Goal: Information Seeking & Learning: Learn about a topic

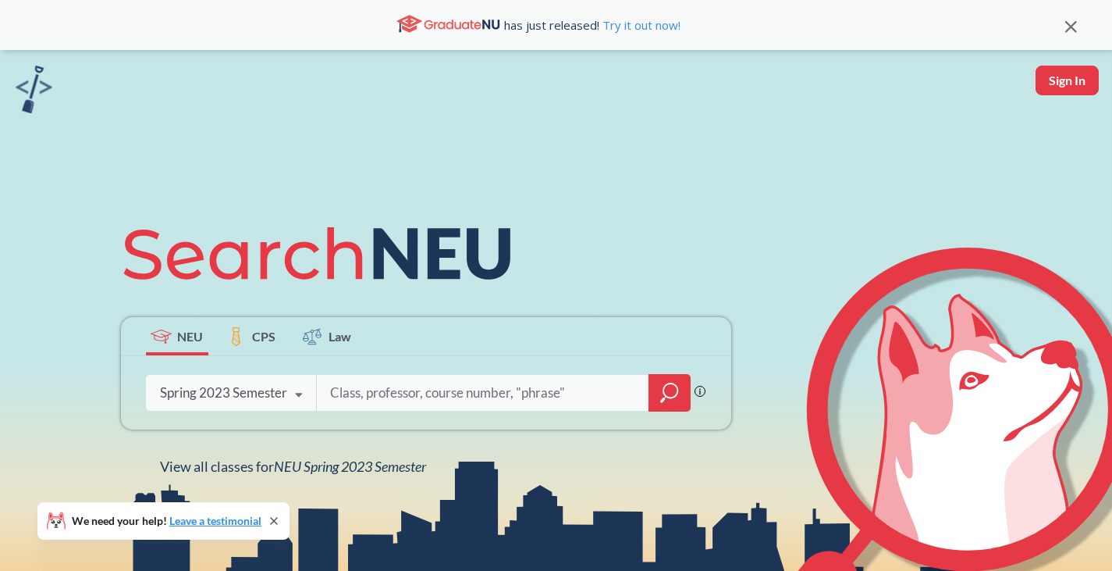
scroll to position [22, 0]
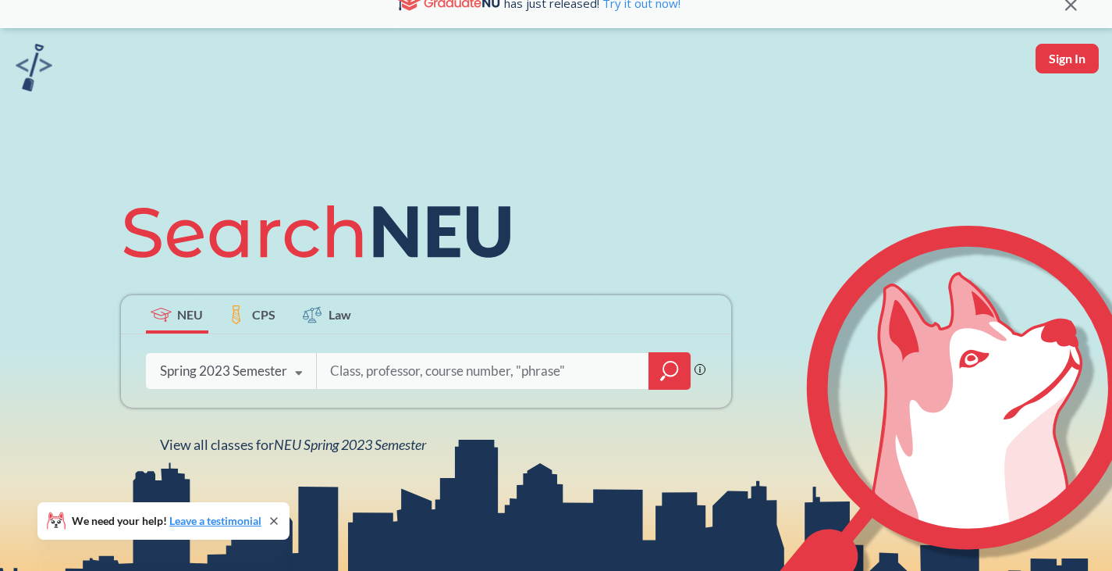
click at [263, 373] on div "Spring 2023 Semester" at bounding box center [223, 370] width 127 height 17
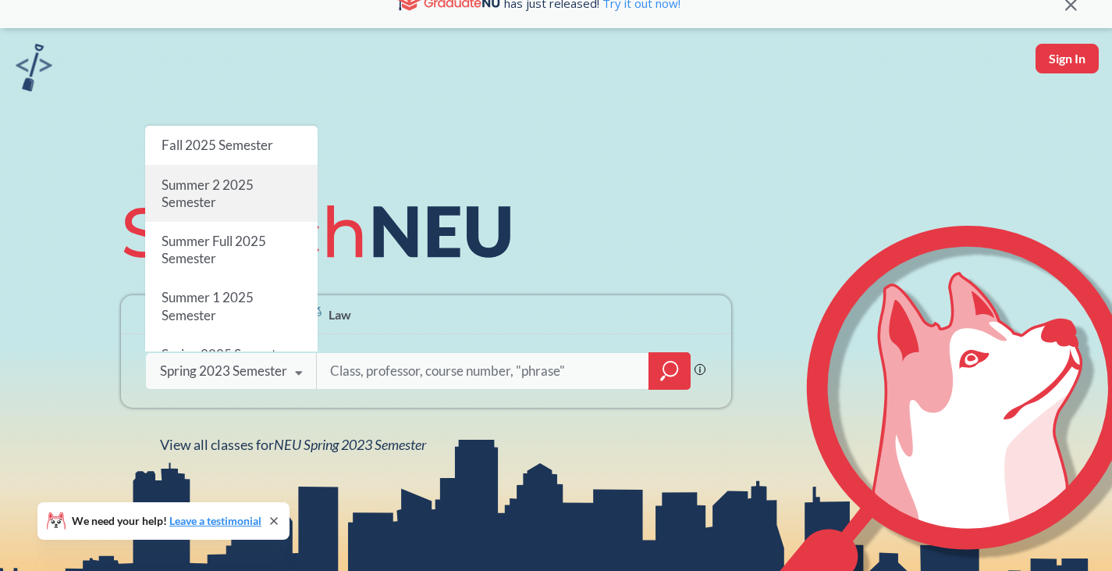
scroll to position [0, 0]
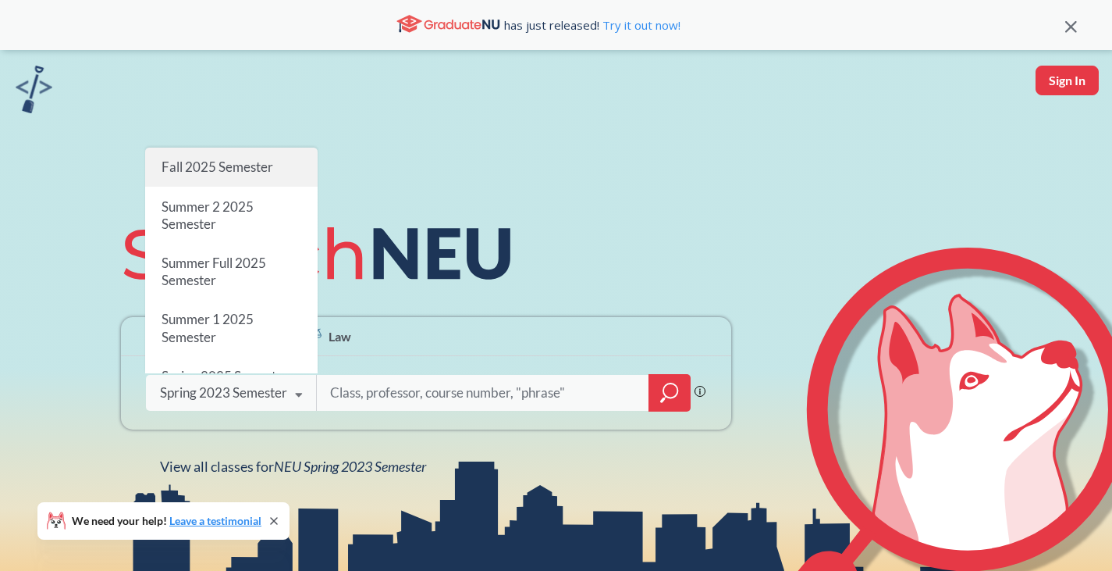
click at [254, 161] on span "Fall 2025 Semester" at bounding box center [217, 166] width 112 height 16
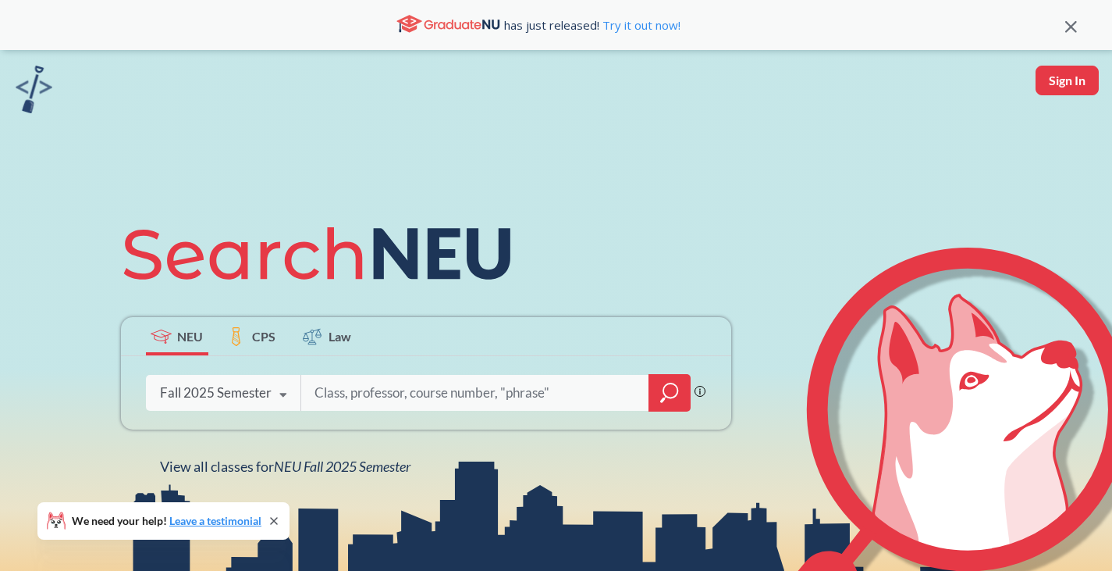
click at [378, 378] on input "search" at bounding box center [475, 392] width 325 height 33
click at [378, 395] on input "search" at bounding box center [475, 392] width 325 height 33
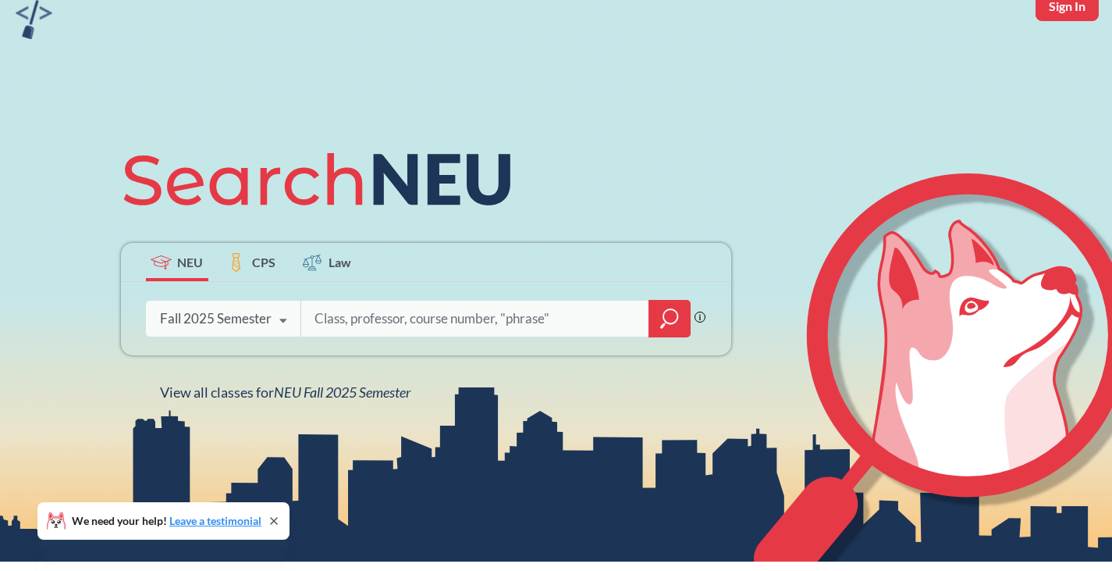
scroll to position [76, 0]
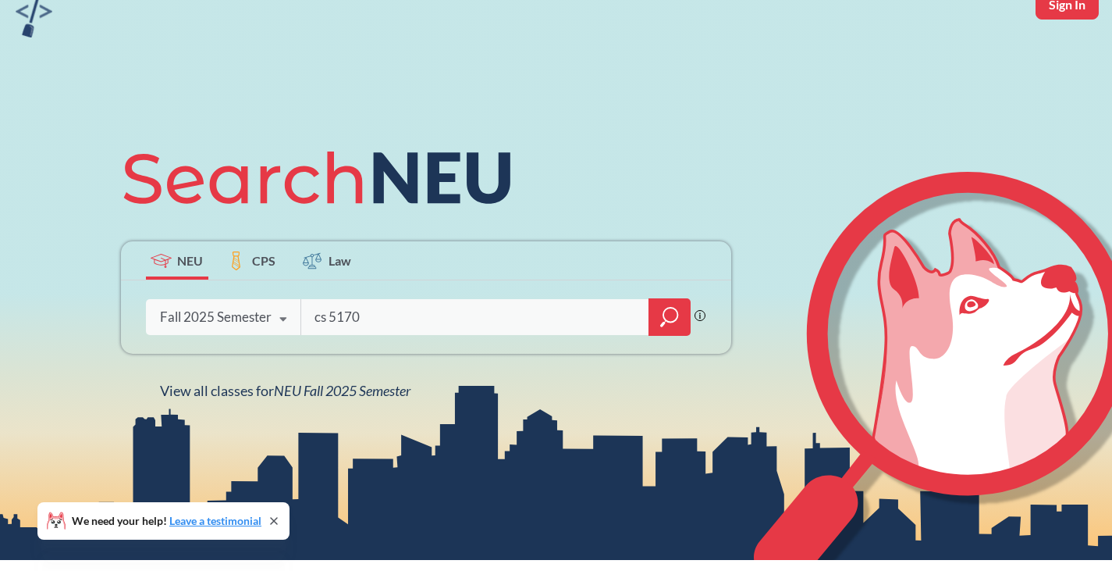
type input "cs 5170"
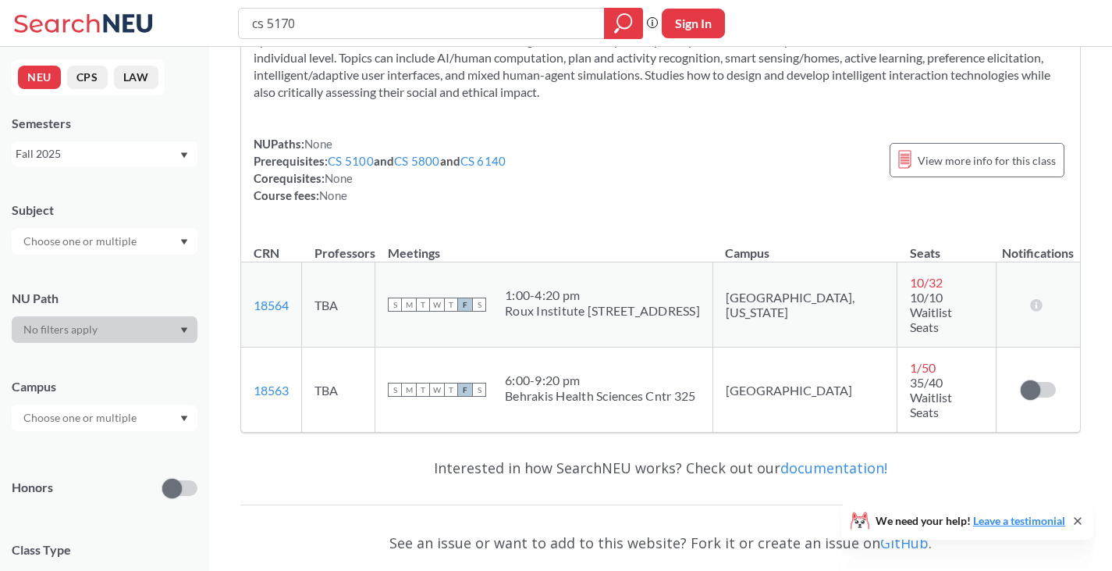
scroll to position [114, 0]
click at [305, 16] on input "cs 5170" at bounding box center [422, 23] width 343 height 27
type input "cs 5340"
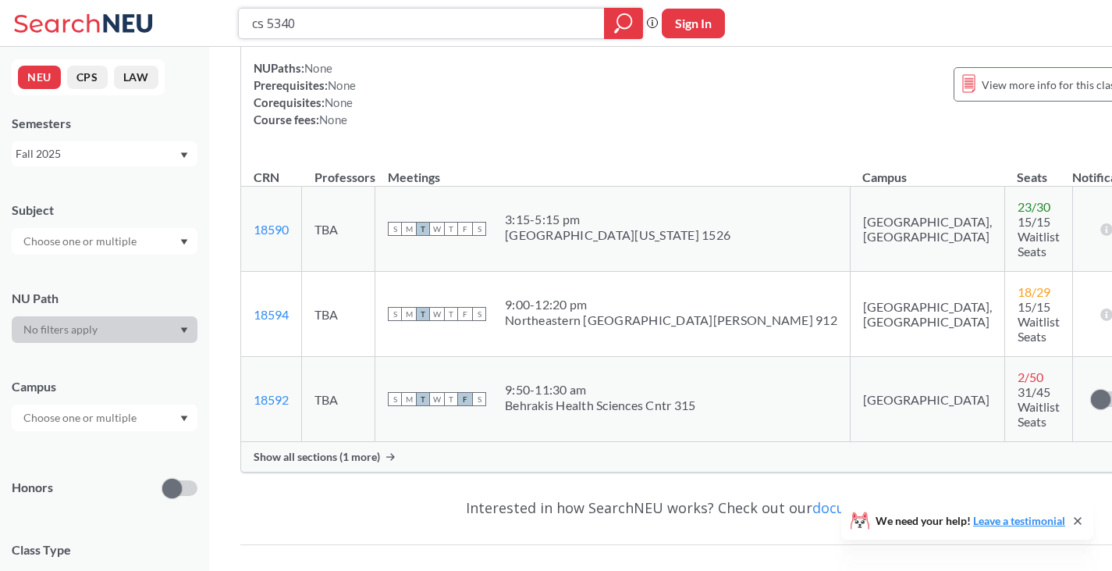
scroll to position [226, 0]
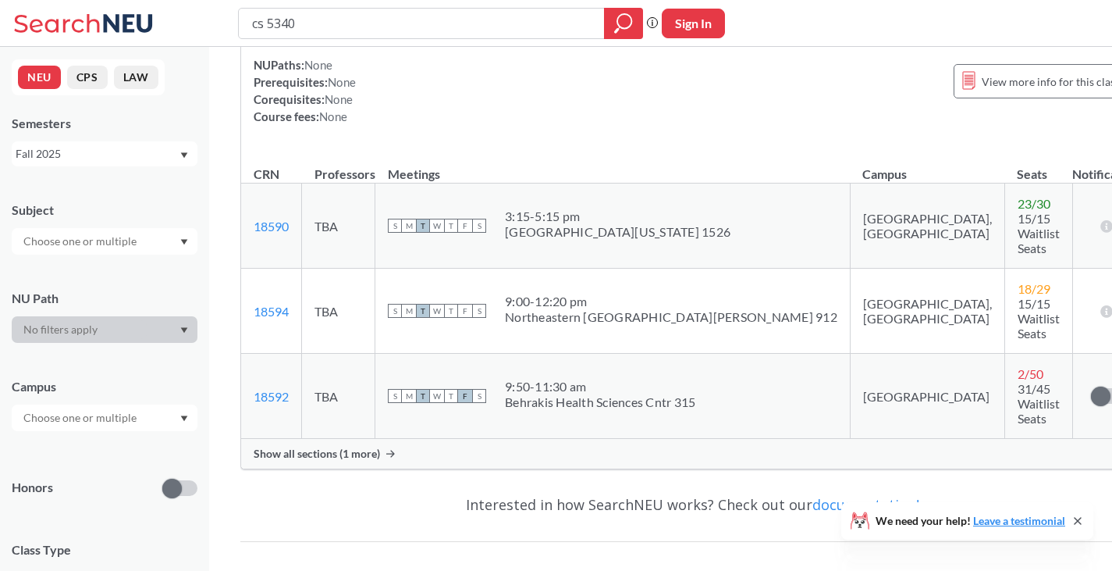
click at [352, 446] on span "Show all sections (1 more)" at bounding box center [317, 453] width 126 height 14
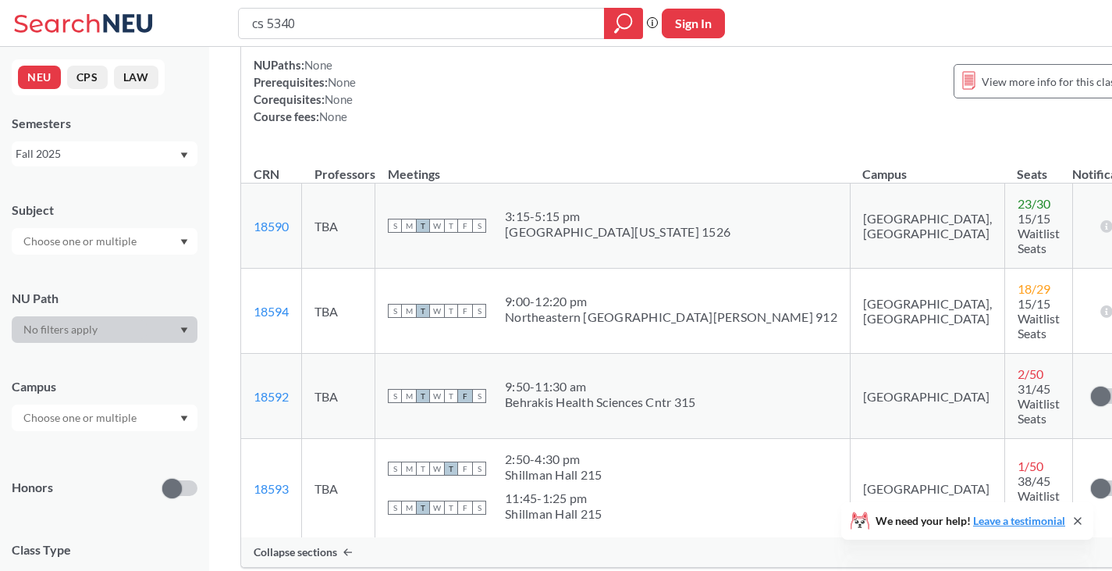
scroll to position [0, 0]
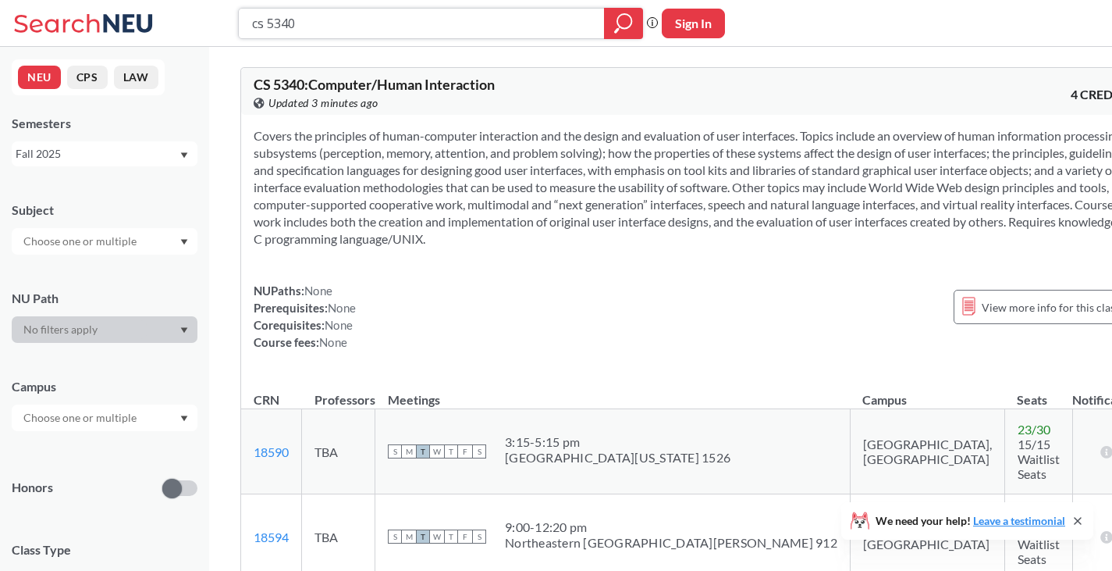
drag, startPoint x: 386, startPoint y: 22, endPoint x: 88, endPoint y: 55, distance: 300.1
click at [88, 55] on div "cs 5340 Phrase search guarantees the exact search appears in the results. Ex. I…" at bounding box center [556, 522] width 1112 height 1044
type input "inam 7000"
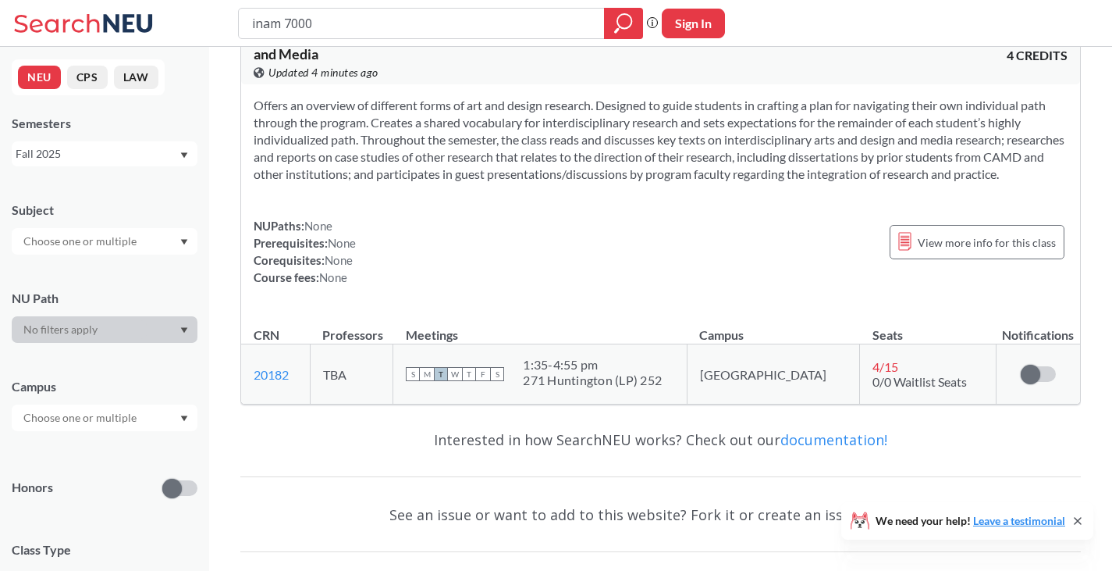
scroll to position [51, 0]
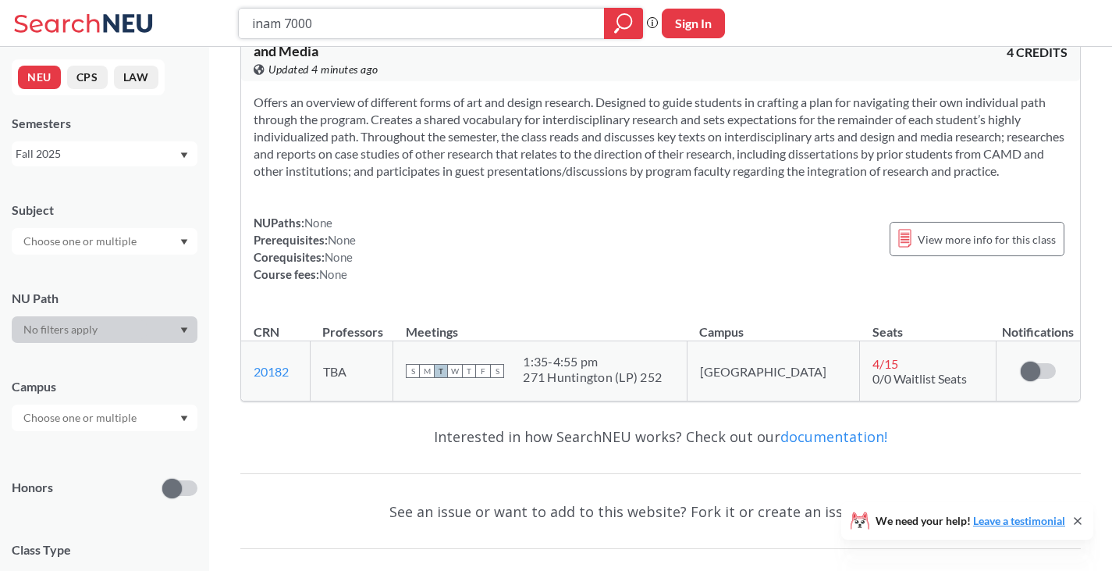
click at [331, 29] on input "inam 7000" at bounding box center [422, 23] width 343 height 27
type input "inam 5340"
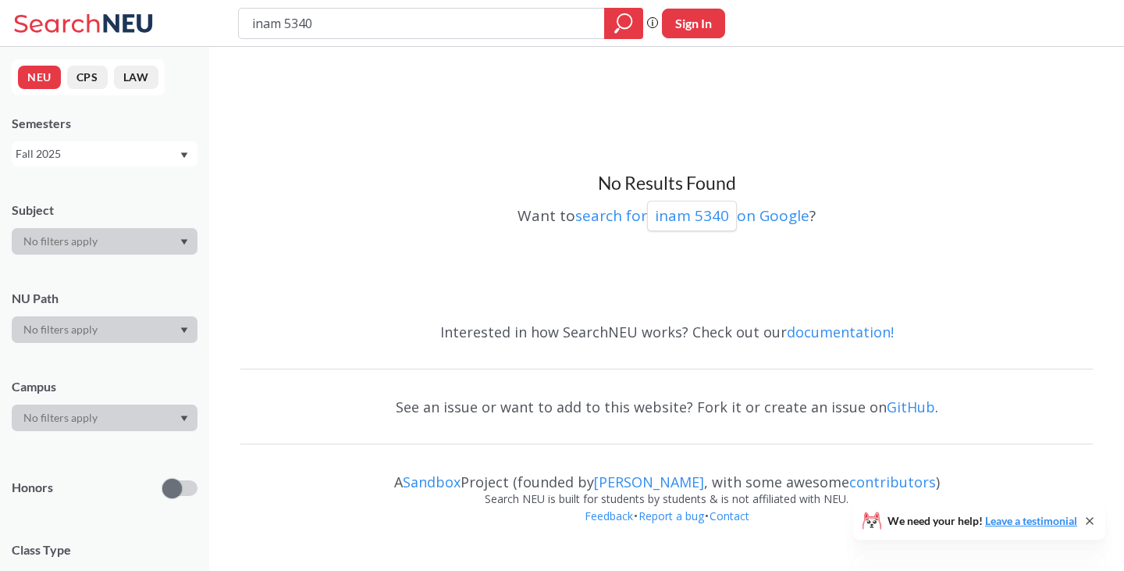
drag, startPoint x: 341, startPoint y: 21, endPoint x: 76, endPoint y: -6, distance: 266.0
click at [76, 0] on html "inam 5340 Phrase search guarantees the exact search appears in the results. Ex.…" at bounding box center [562, 285] width 1124 height 571
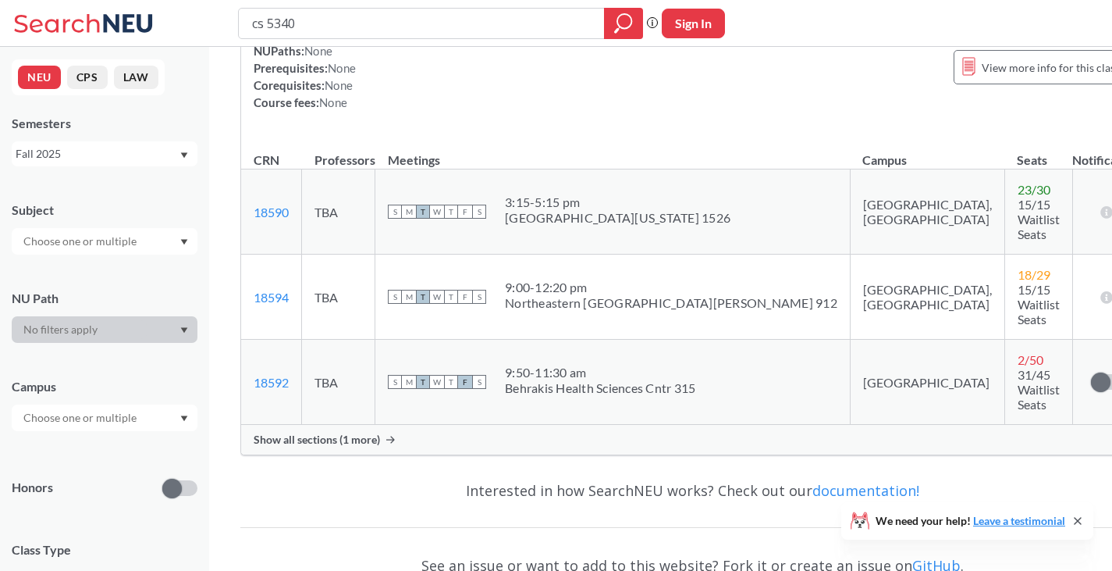
scroll to position [244, 0]
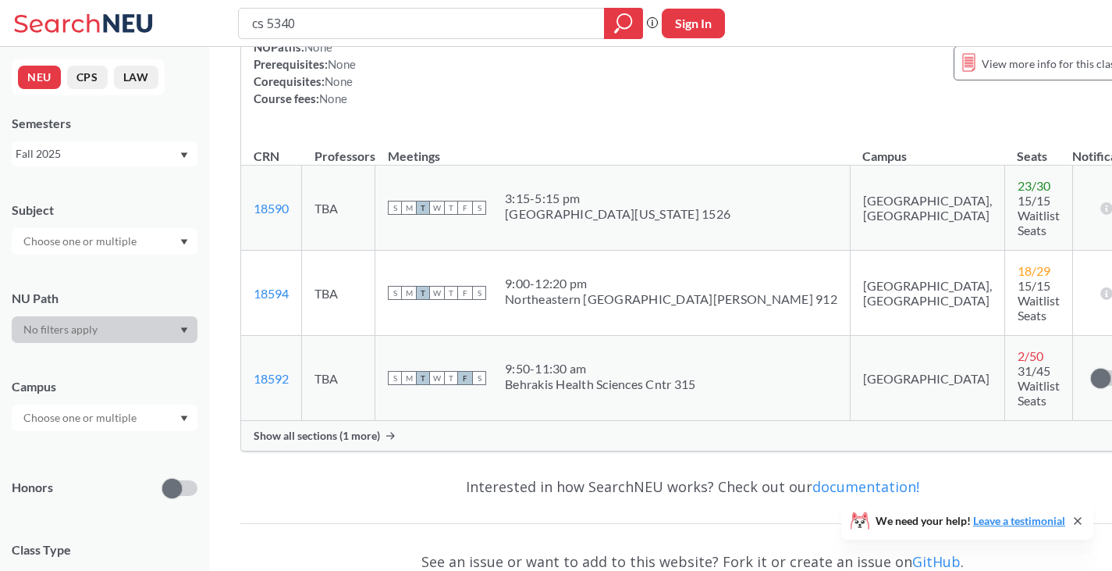
click at [362, 429] on span "Show all sections (1 more)" at bounding box center [317, 436] width 126 height 14
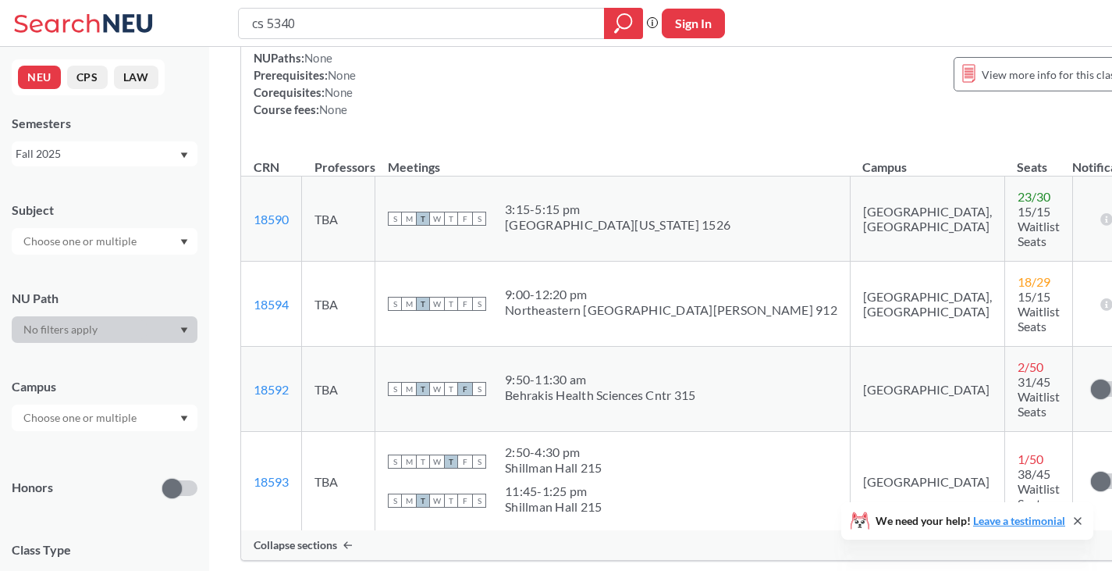
scroll to position [233, 0]
click at [443, 371] on div "S M T W T F S" at bounding box center [437, 388] width 98 height 34
click at [271, 381] on link "18592" at bounding box center [271, 388] width 35 height 15
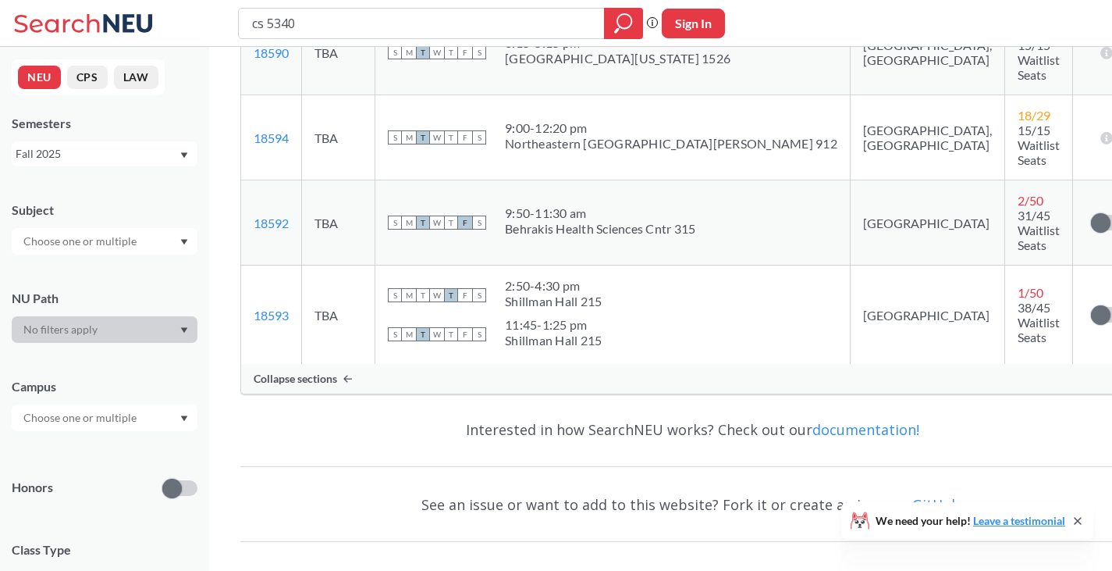
scroll to position [0, 0]
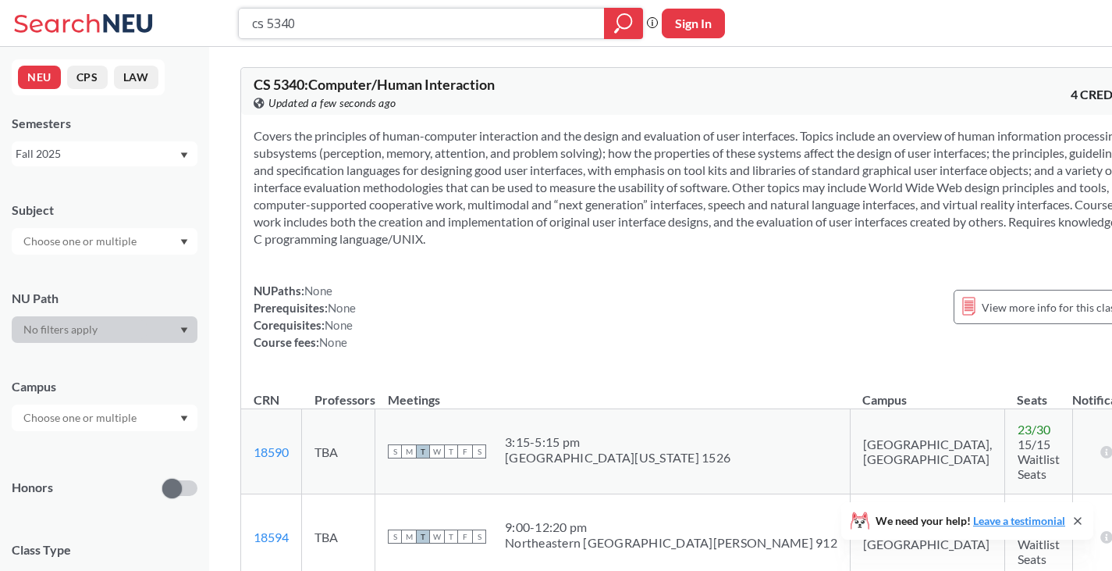
click at [409, 29] on input "cs 5340" at bounding box center [422, 23] width 343 height 27
type input "cs"
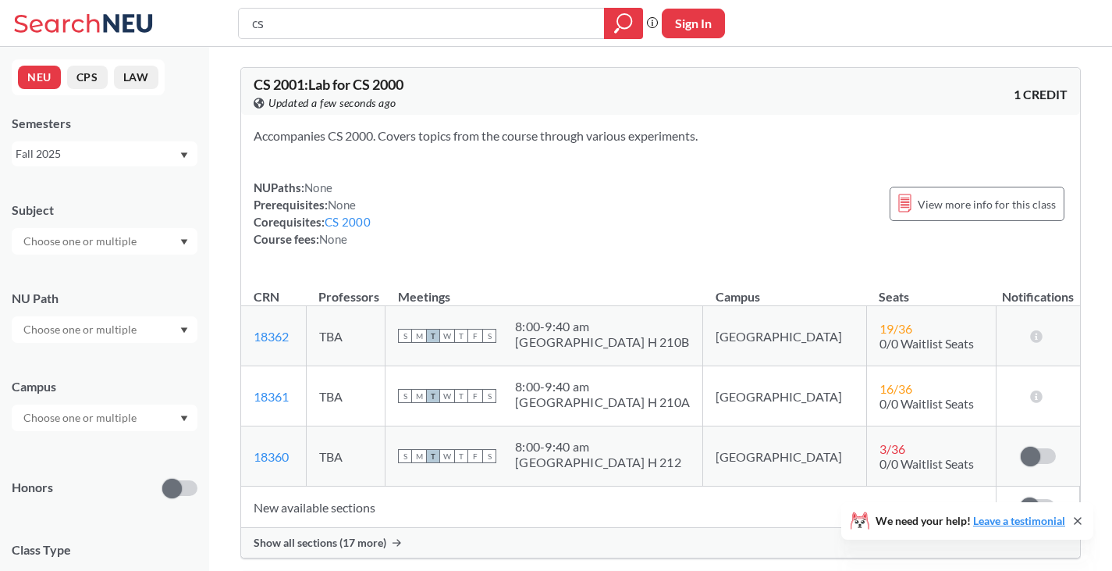
click at [37, 72] on button "NEU" at bounding box center [39, 77] width 43 height 23
click at [122, 160] on div "Fall 2025" at bounding box center [97, 153] width 163 height 17
click at [106, 190] on div "Fall 2025" at bounding box center [108, 188] width 176 height 17
click at [103, 240] on input "text" at bounding box center [81, 241] width 131 height 19
click at [112, 279] on p "Computer Science" at bounding box center [108, 285] width 176 height 16
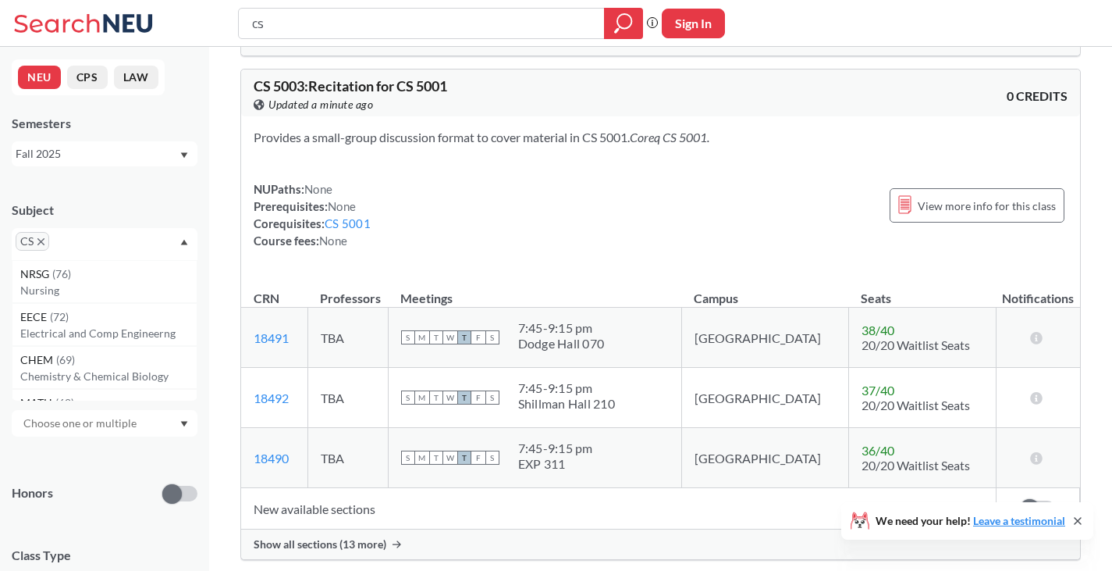
click at [126, 420] on input "text" at bounding box center [81, 423] width 131 height 19
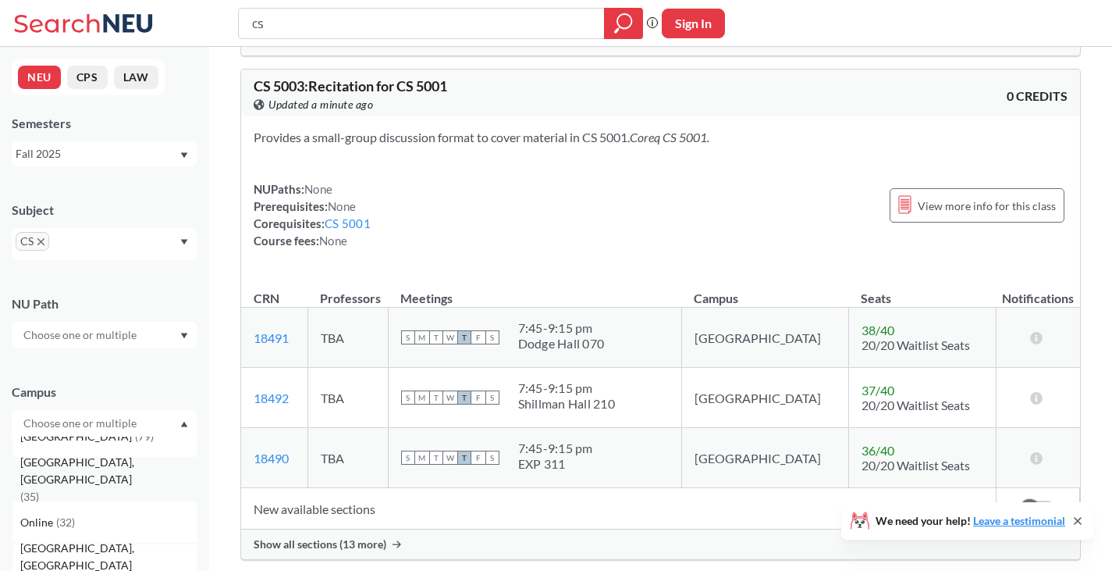
scroll to position [5, 0]
click at [125, 462] on div "Boston ( 79 )" at bounding box center [105, 452] width 186 height 43
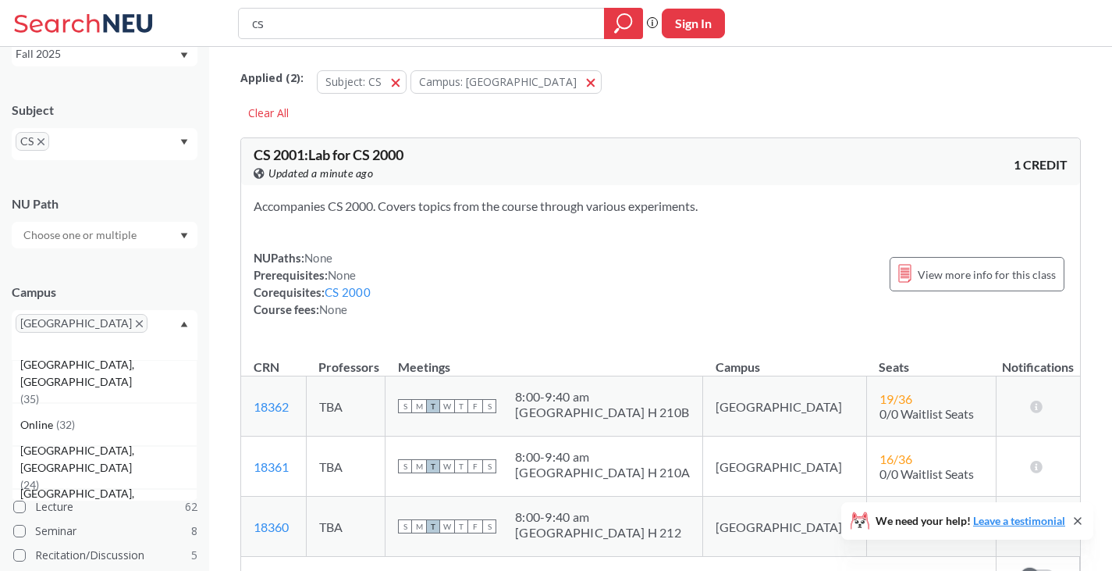
click at [103, 270] on div "Campus [GEOGRAPHIC_DATA] [GEOGRAPHIC_DATA], [GEOGRAPHIC_DATA] ( 35 ) Online ( 3…" at bounding box center [105, 314] width 186 height 92
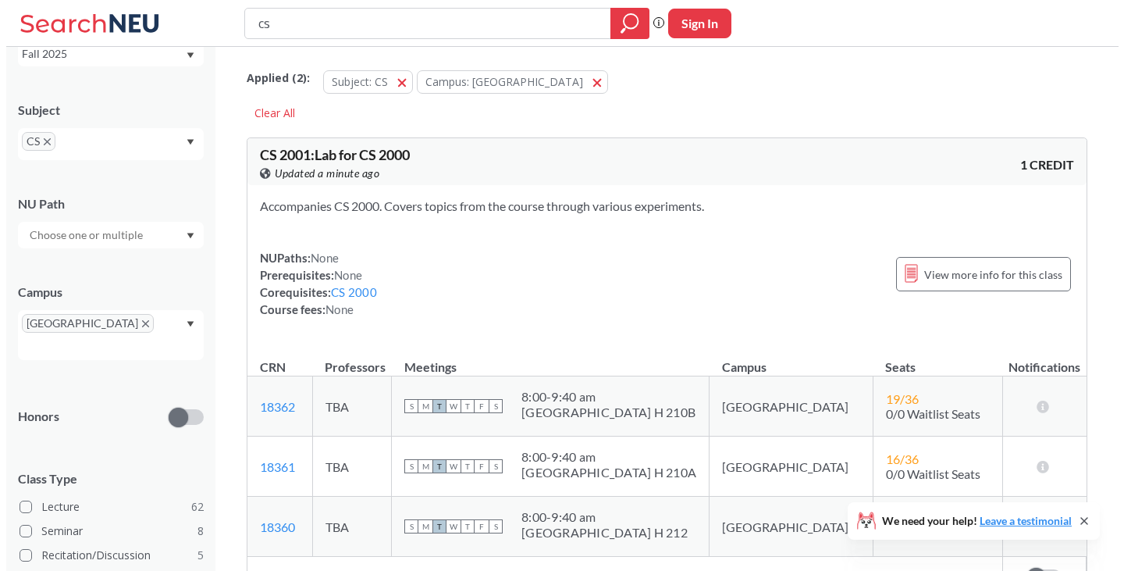
scroll to position [255, 0]
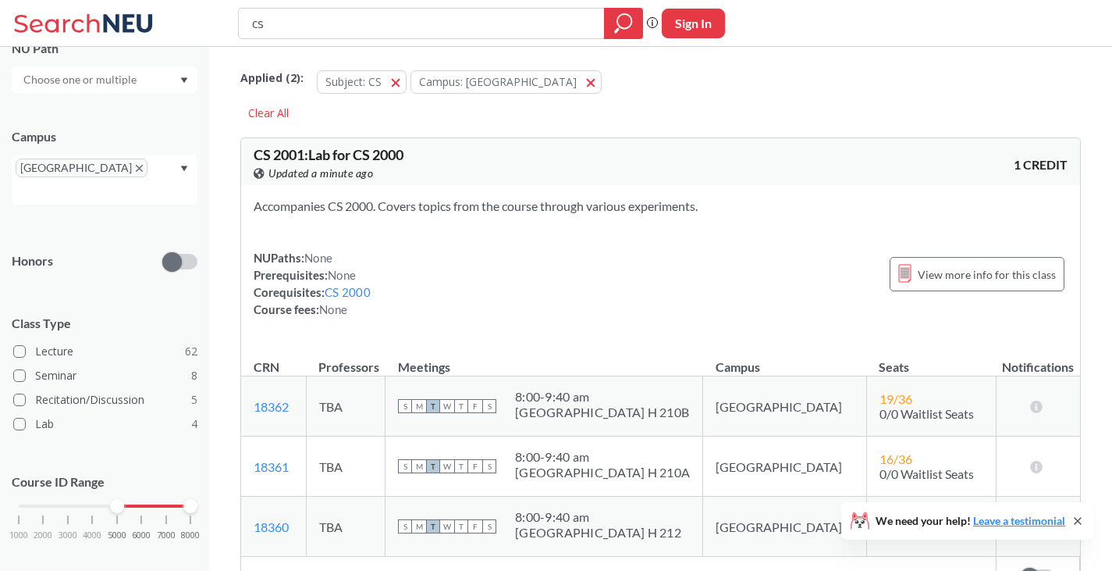
drag, startPoint x: 21, startPoint y: 487, endPoint x: 123, endPoint y: 503, distance: 102.7
click at [123, 503] on div "1000 2000 3000 4000 5000 6000 7000 8000" at bounding box center [105, 535] width 186 height 70
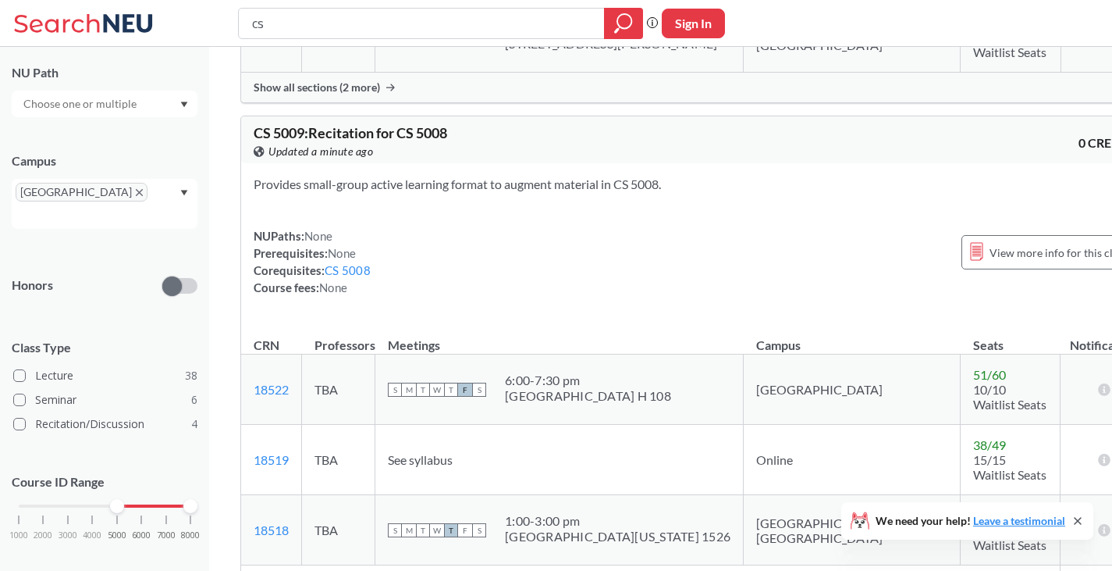
scroll to position [1019, 0]
click at [19, 369] on span at bounding box center [19, 375] width 12 height 12
click at [35, 367] on input "Lecture 38" at bounding box center [41, 373] width 12 height 12
